Goal: Task Accomplishment & Management: Use online tool/utility

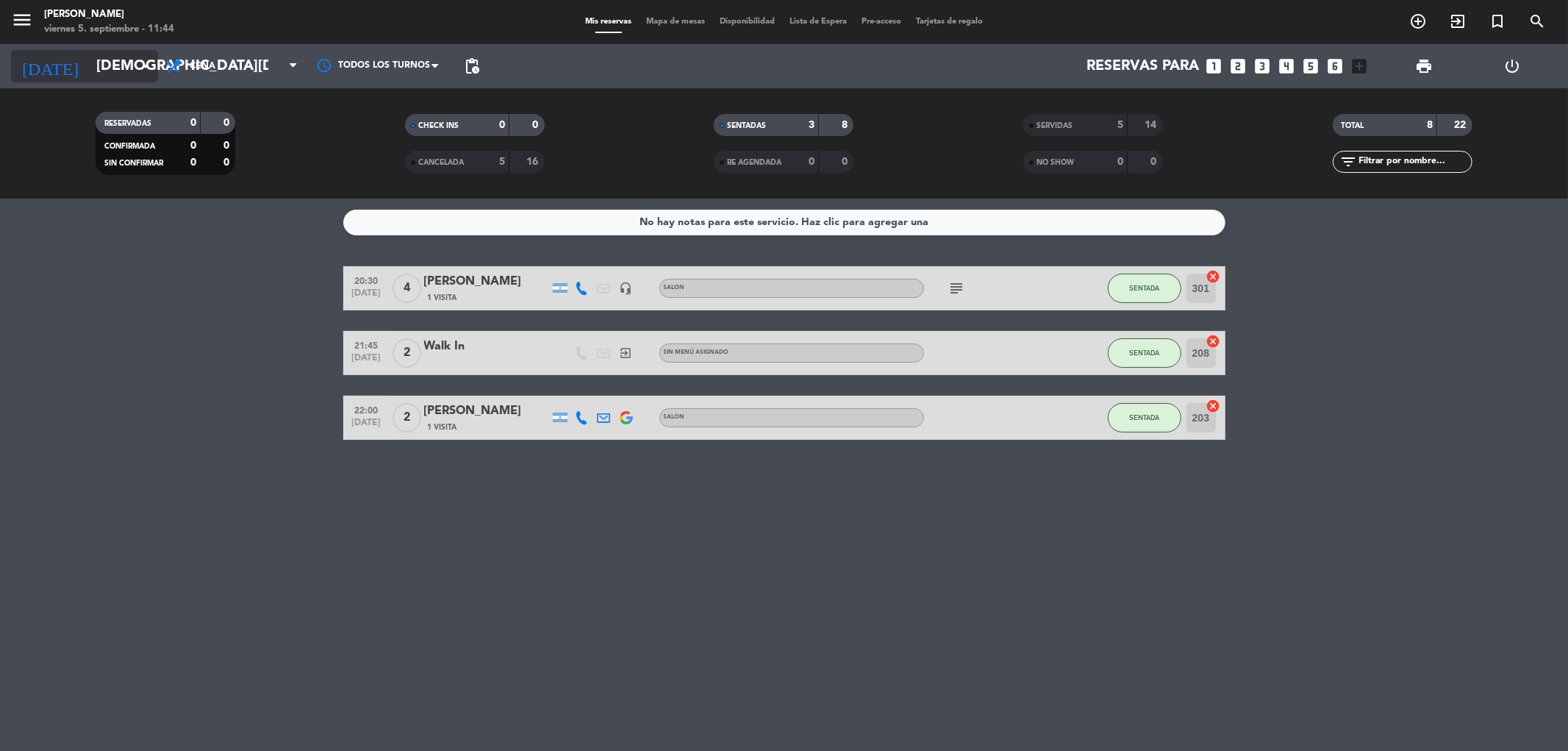
click at [89, 63] on input "[DEMOGRAPHIC_DATA][DATE]" at bounding box center [182, 66] width 187 height 33
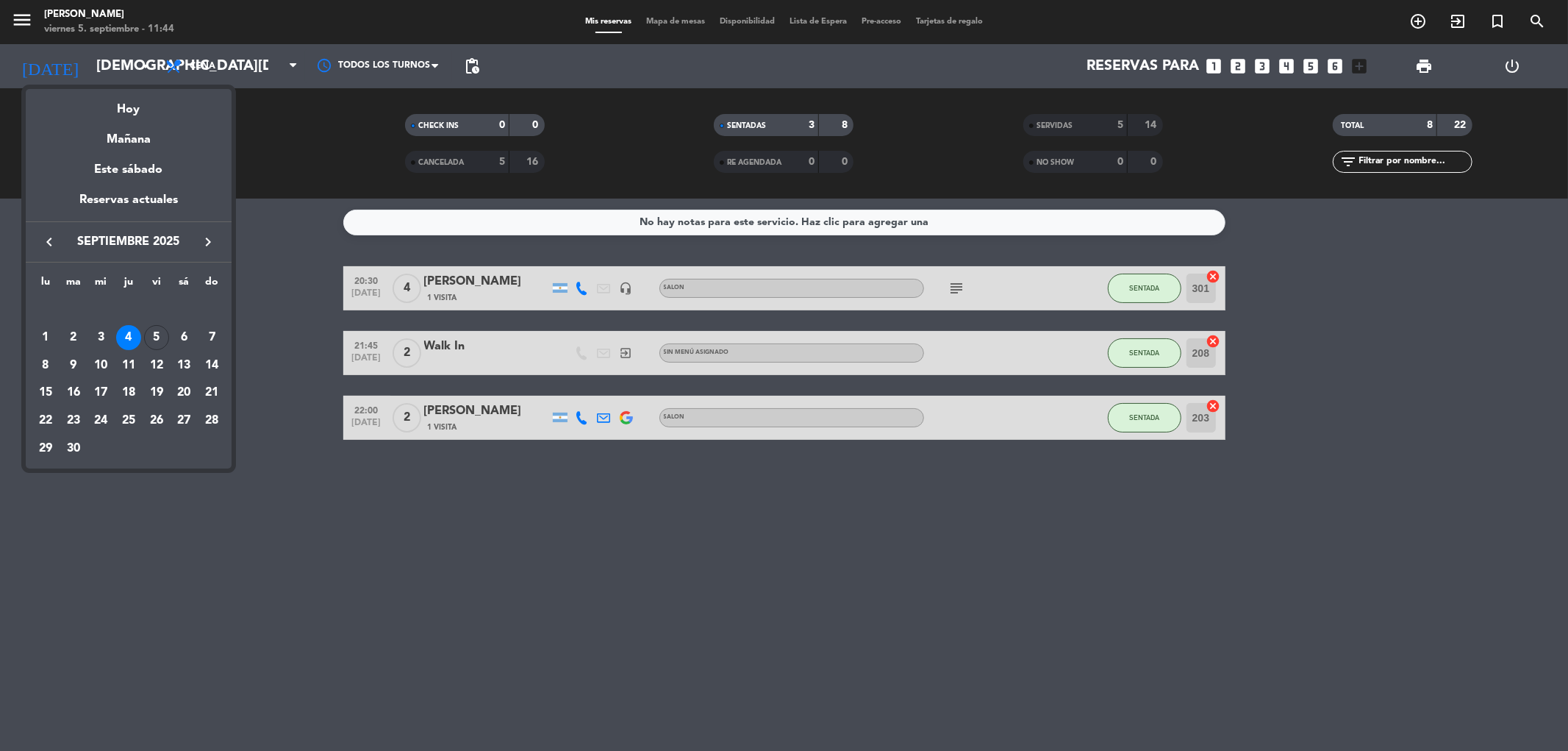
drag, startPoint x: 153, startPoint y: 109, endPoint x: 159, endPoint y: 114, distance: 7.8
click at [159, 114] on div "Hoy" at bounding box center [128, 104] width 206 height 30
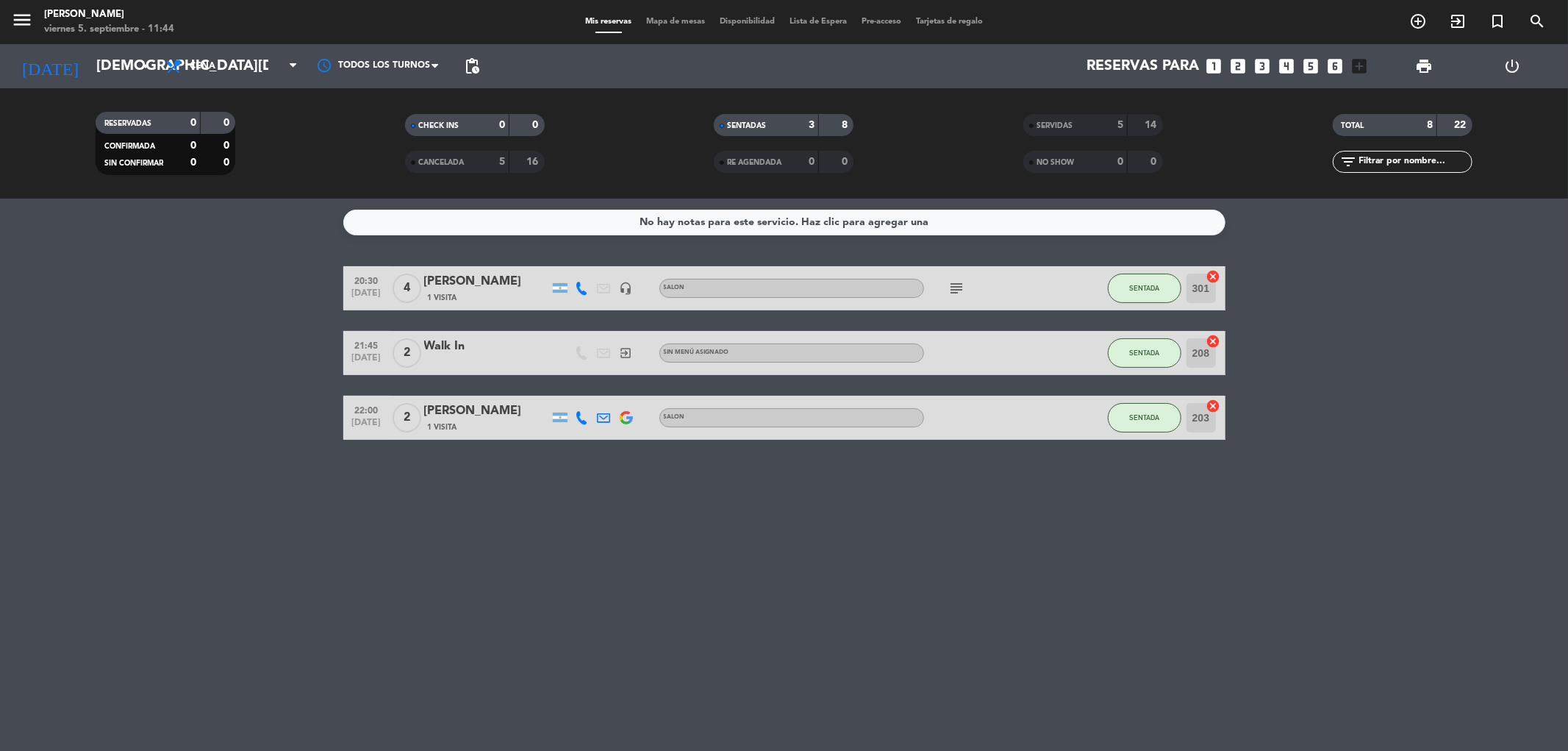
type input "[DATE]"
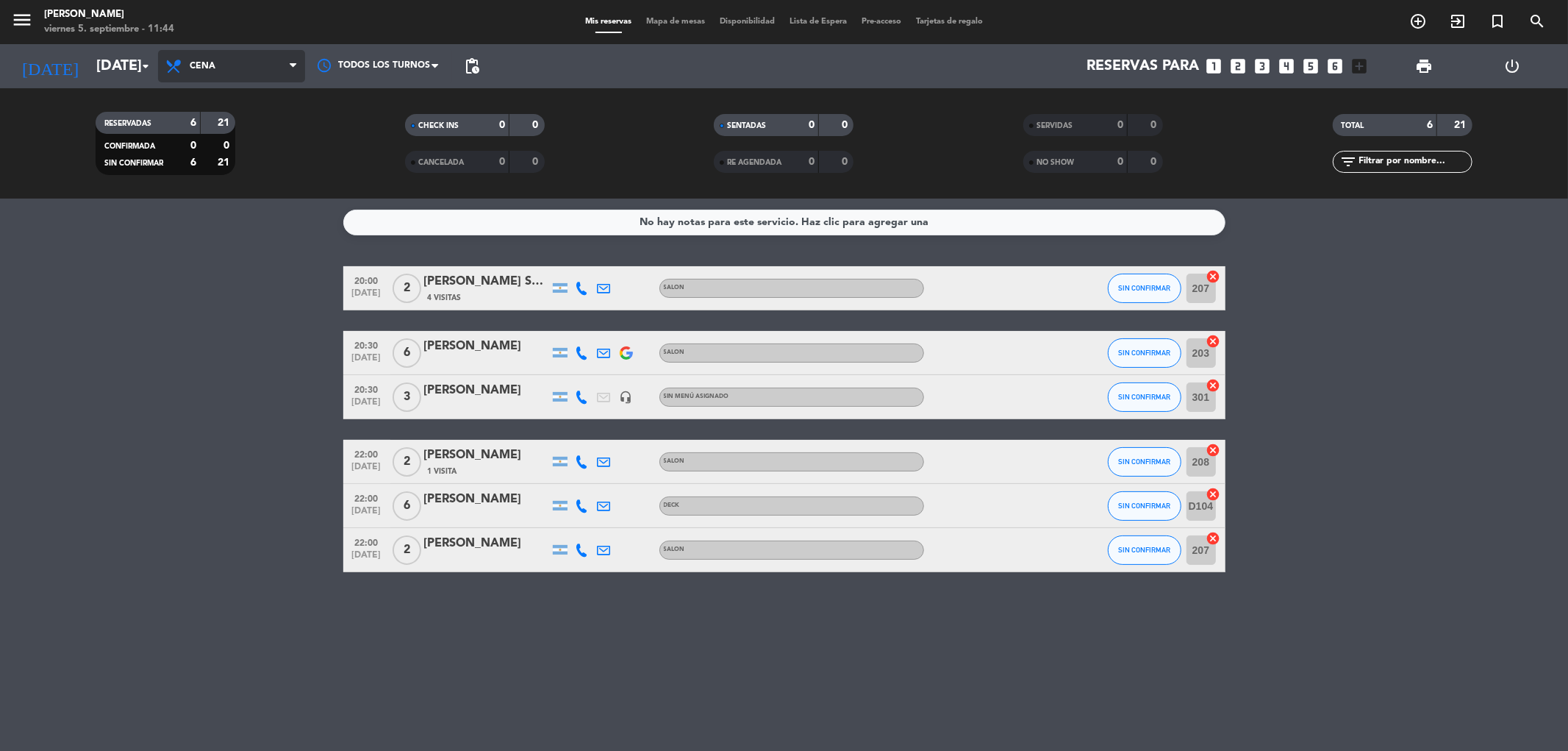
click at [236, 81] on span "Cena" at bounding box center [231, 66] width 147 height 33
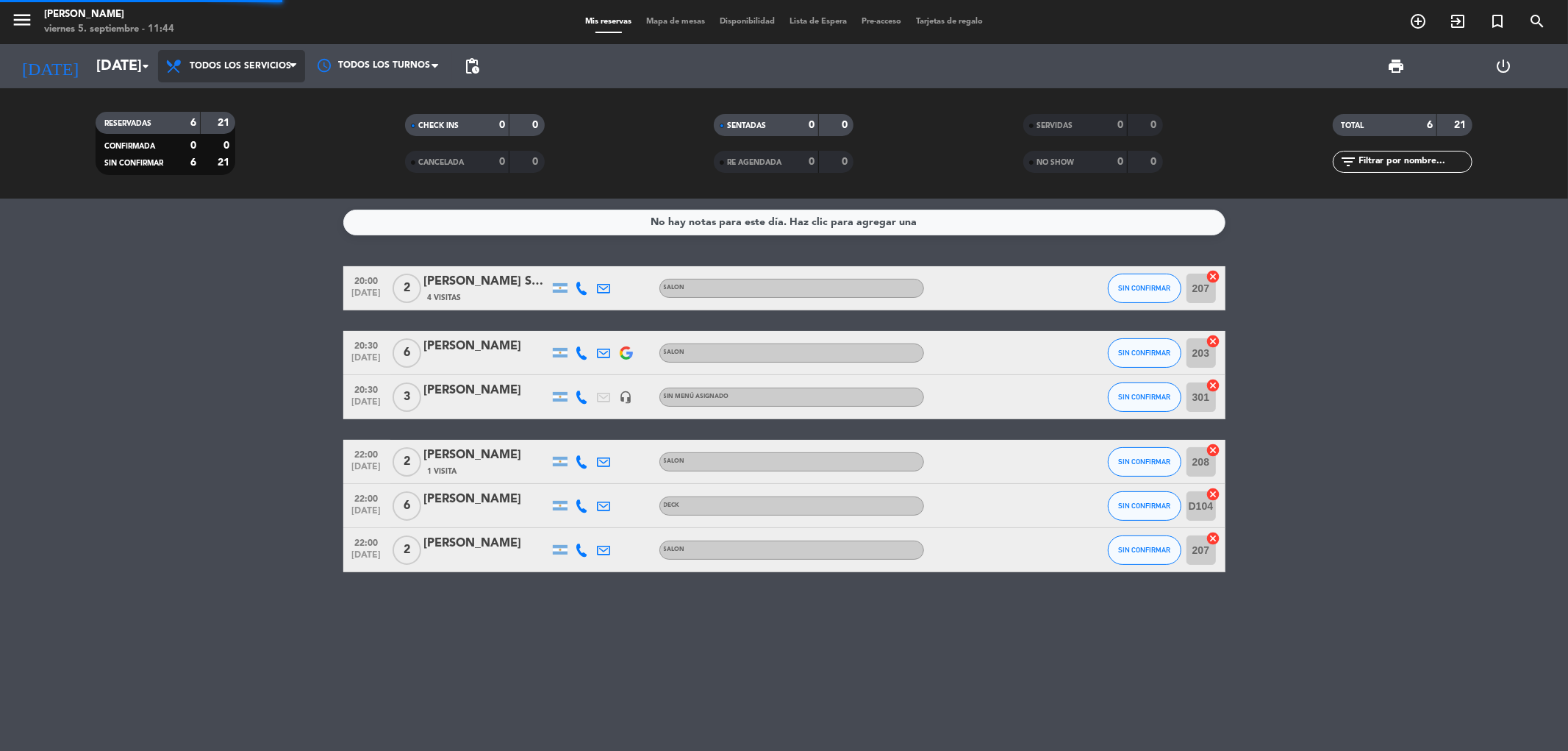
click at [287, 100] on div "menu [PERSON_NAME] [DATE] 5. septiembre - 11:44 Mis reservas Mapa de mesas Disp…" at bounding box center [784, 99] width 1568 height 198
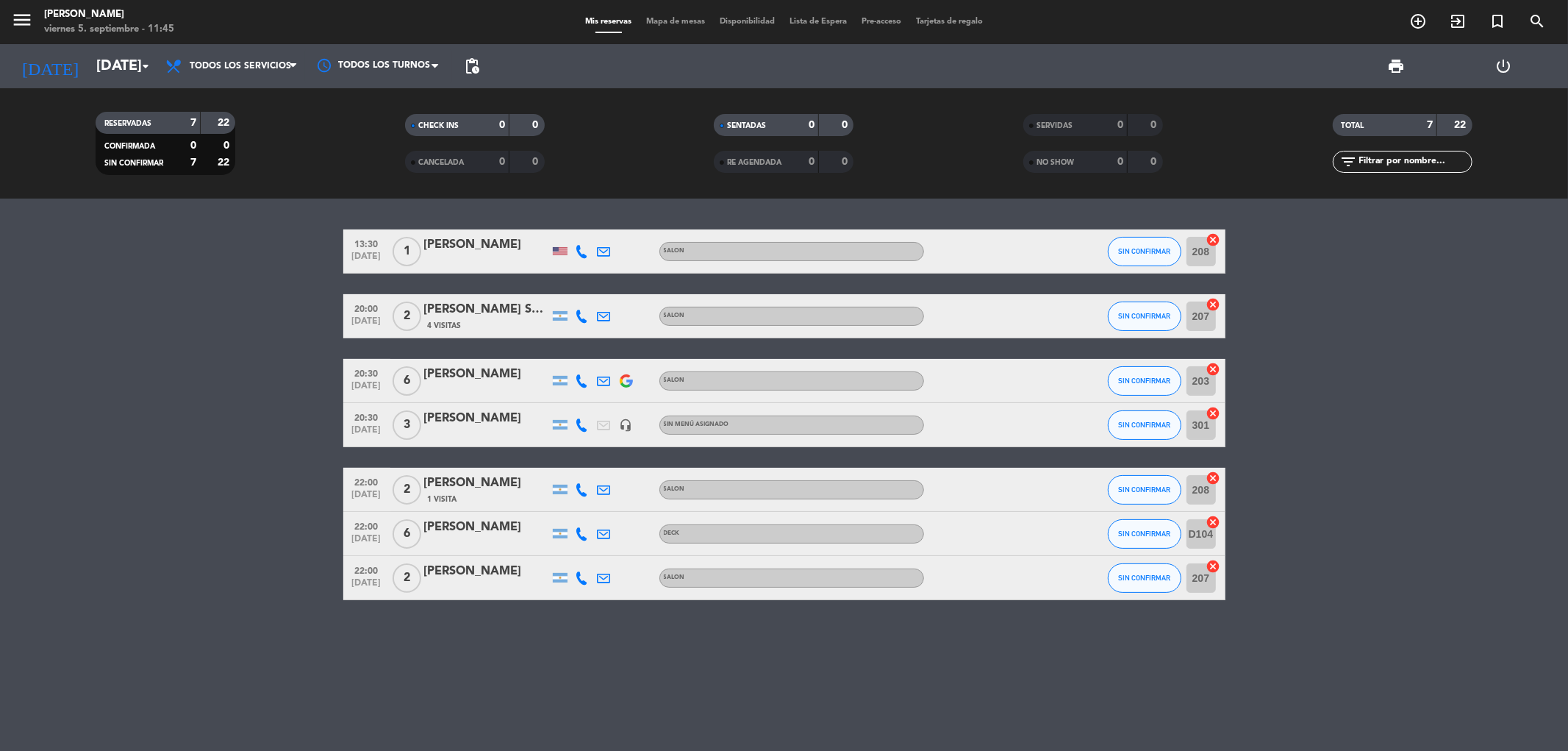
click at [1218, 240] on icon "cancel" at bounding box center [1213, 240] width 15 height 15
click at [1200, 252] on icon "border_all" at bounding box center [1203, 251] width 18 height 18
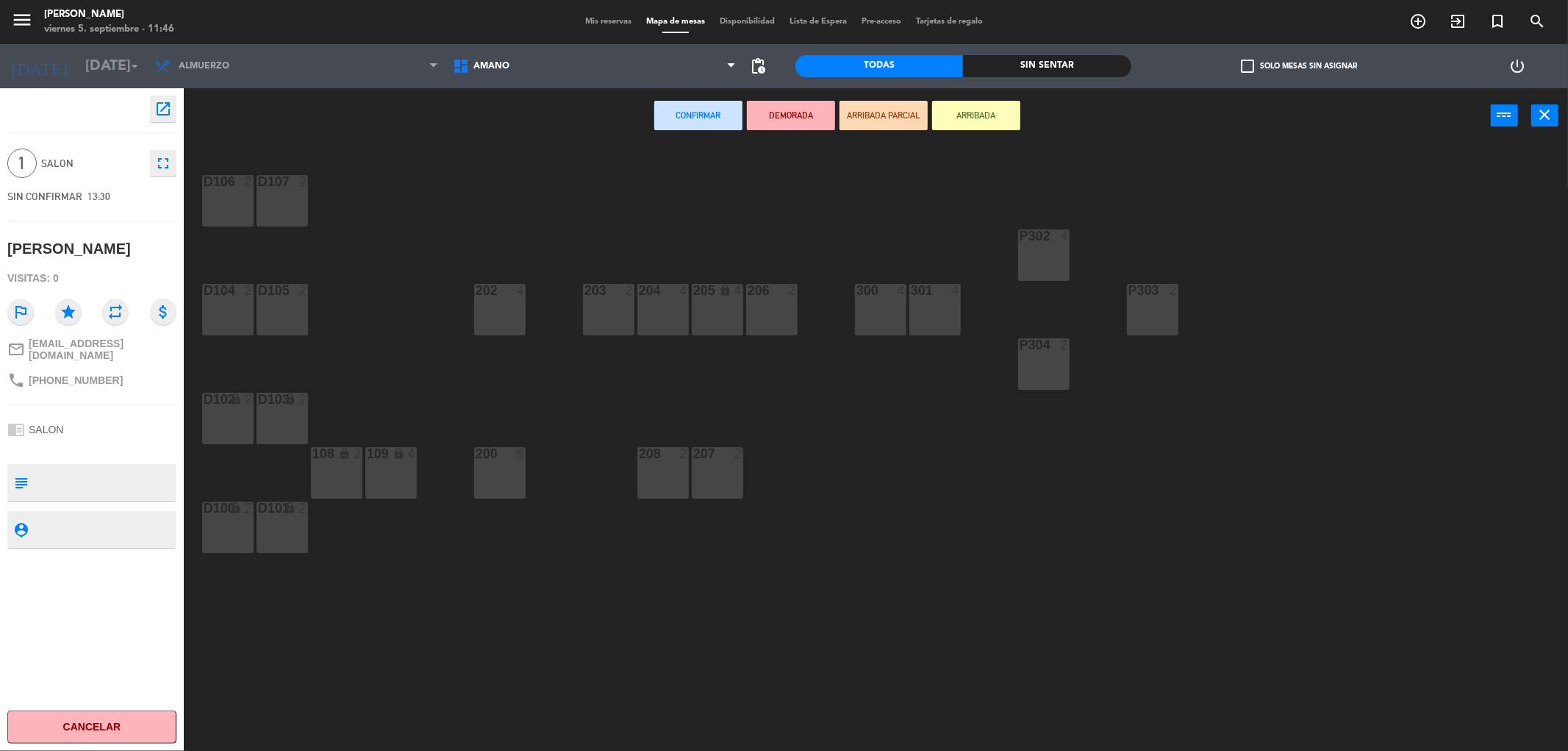
click at [584, 286] on div "203" at bounding box center [584, 290] width 1 height 13
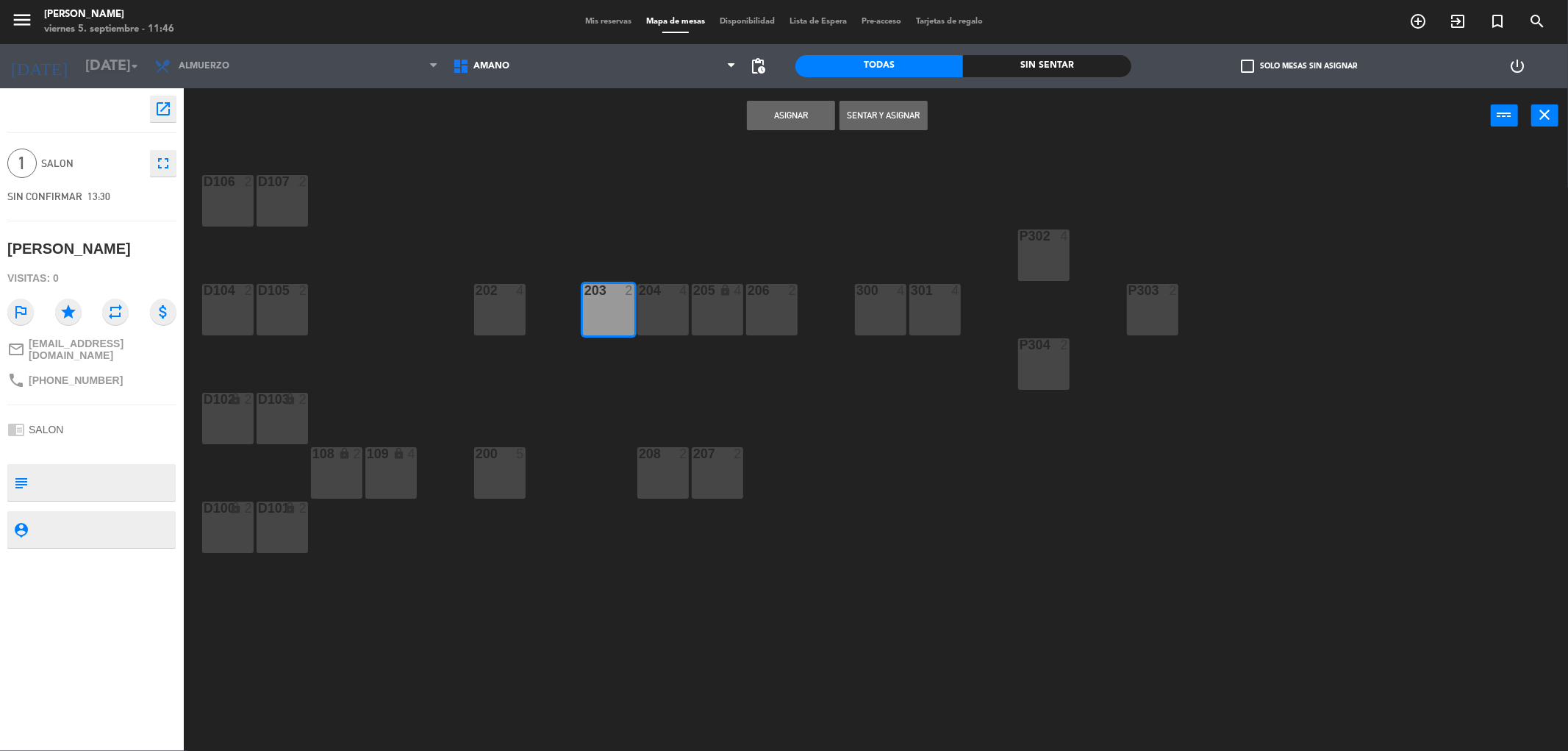
click at [772, 128] on button "Asignar" at bounding box center [791, 115] width 88 height 30
